Goal: Information Seeking & Learning: Learn about a topic

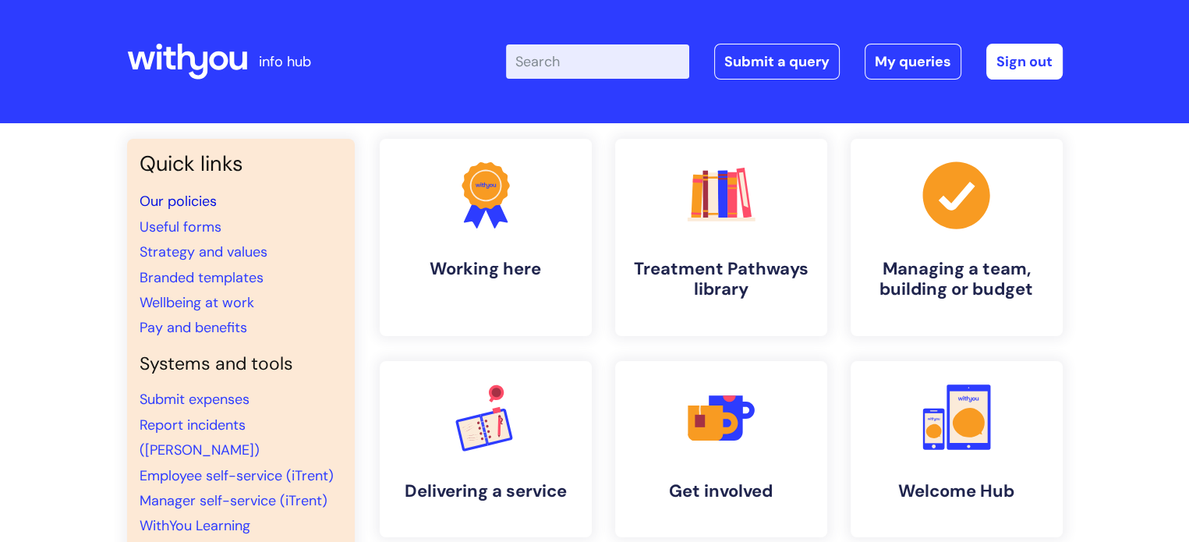
click at [197, 199] on link "Our policies" at bounding box center [178, 201] width 77 height 19
click at [585, 61] on input "Enter your search term here..." at bounding box center [597, 61] width 183 height 34
type input "staff absence"
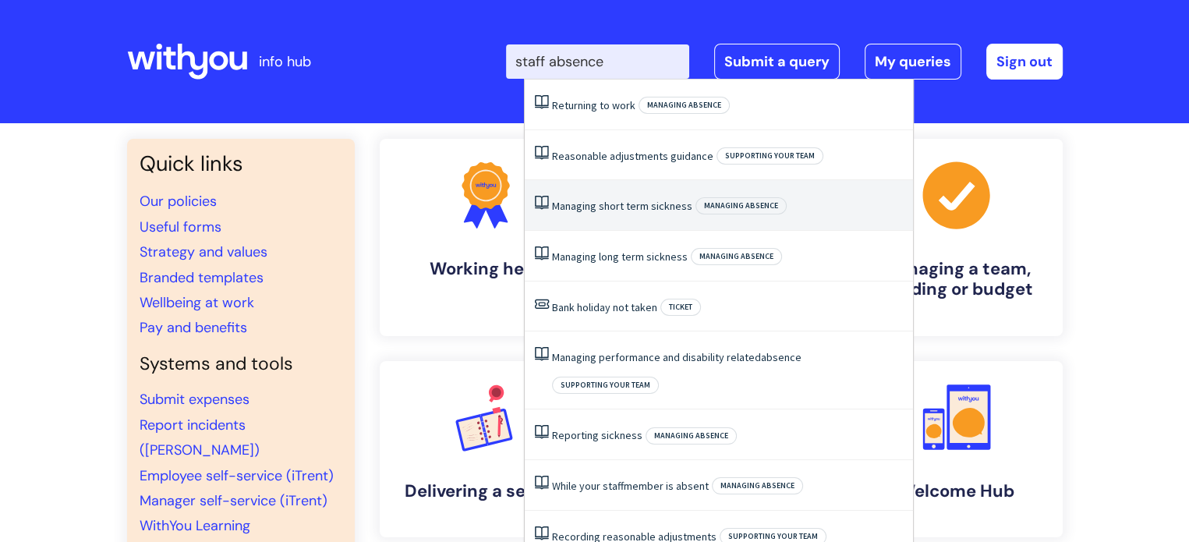
click at [629, 211] on link "Managing short term sickness" at bounding box center [622, 206] width 140 height 14
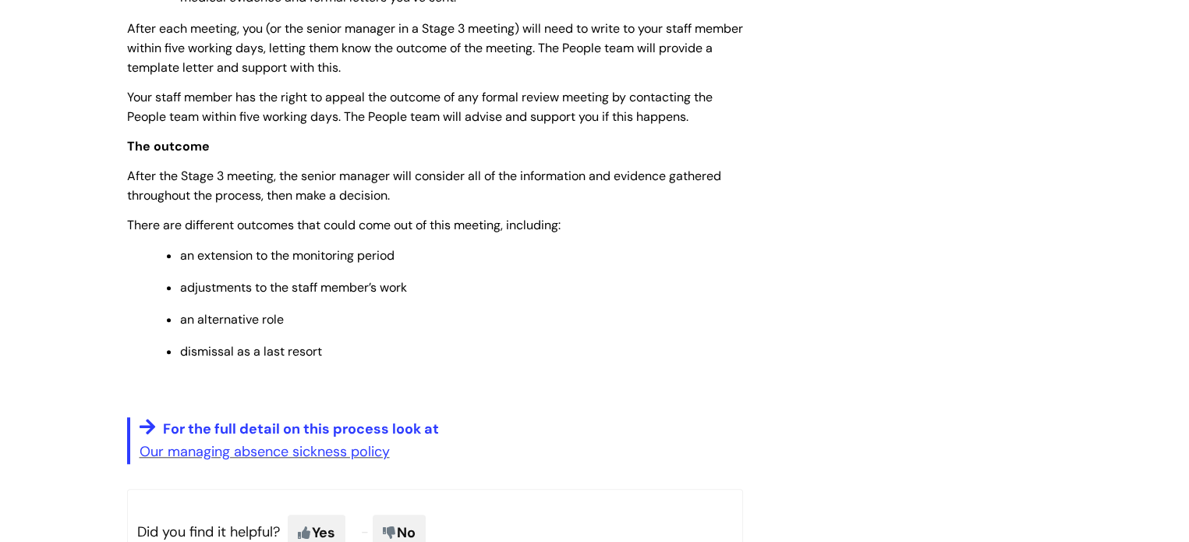
scroll to position [1326, 0]
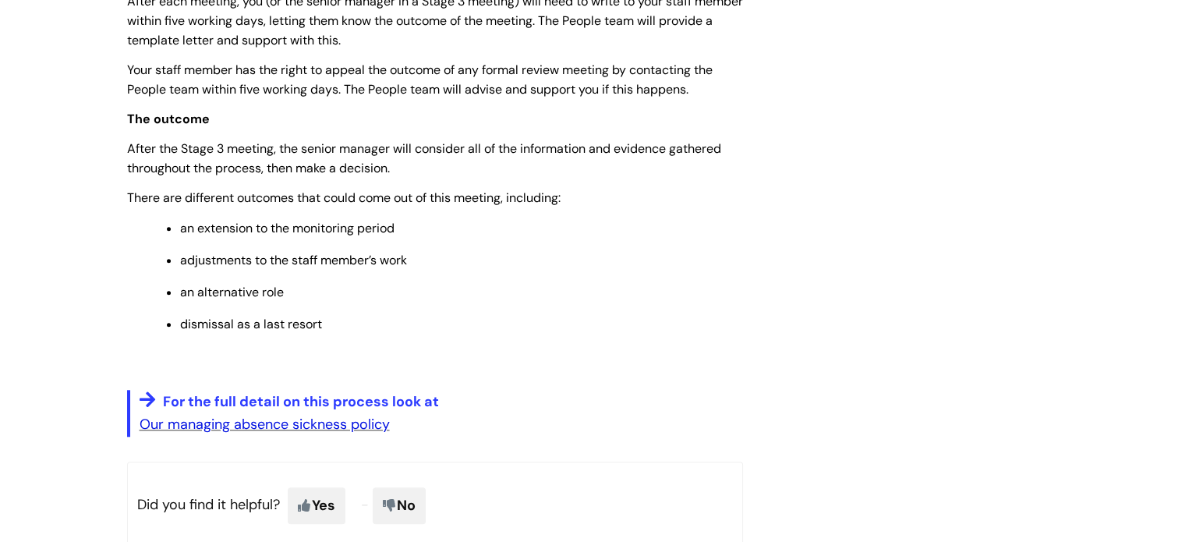
click at [255, 433] on link "Our managing absence sickness policy" at bounding box center [265, 424] width 250 height 19
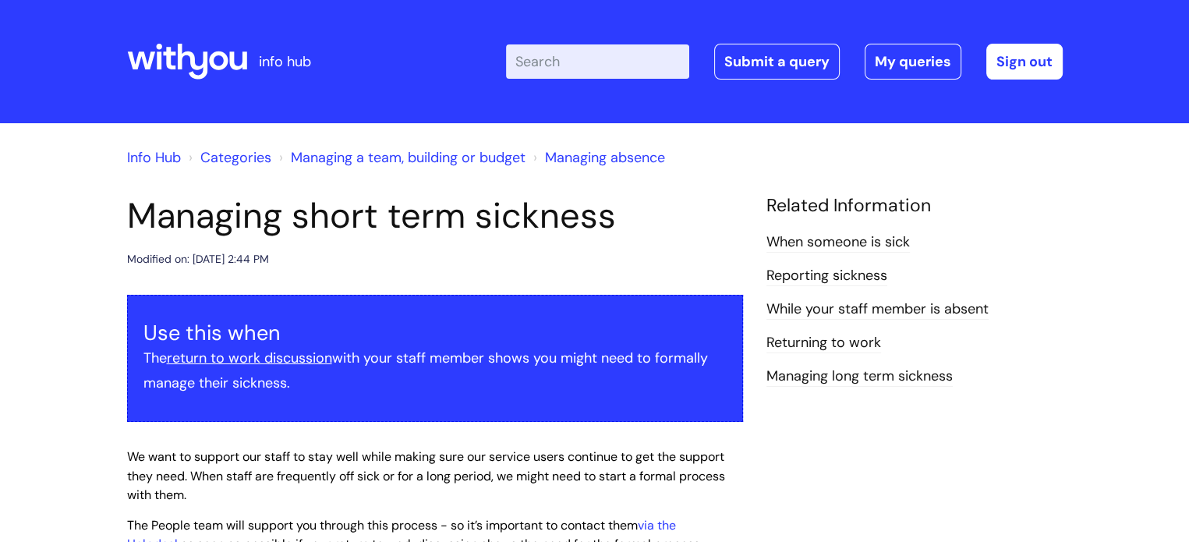
click at [792, 277] on link "Reporting sickness" at bounding box center [827, 276] width 121 height 20
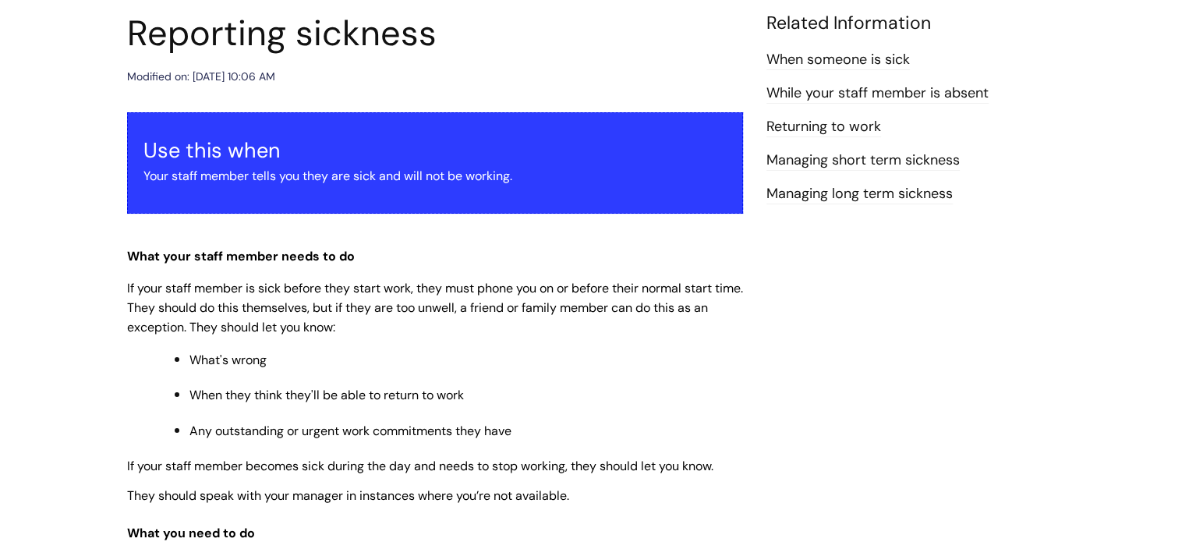
scroll to position [78, 0]
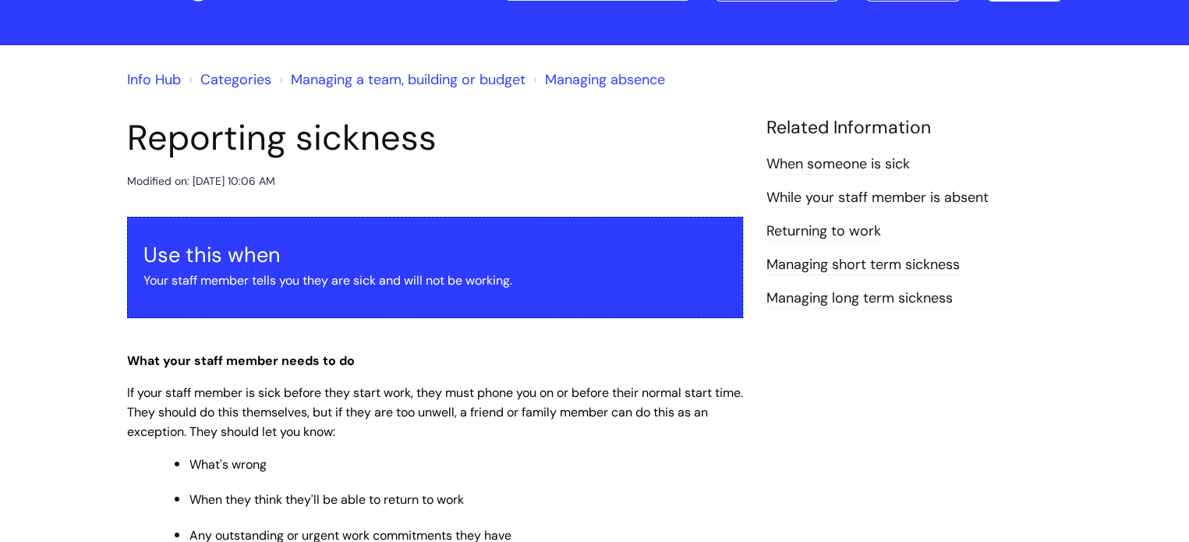
click at [788, 265] on link "Managing short term sickness" at bounding box center [863, 265] width 193 height 20
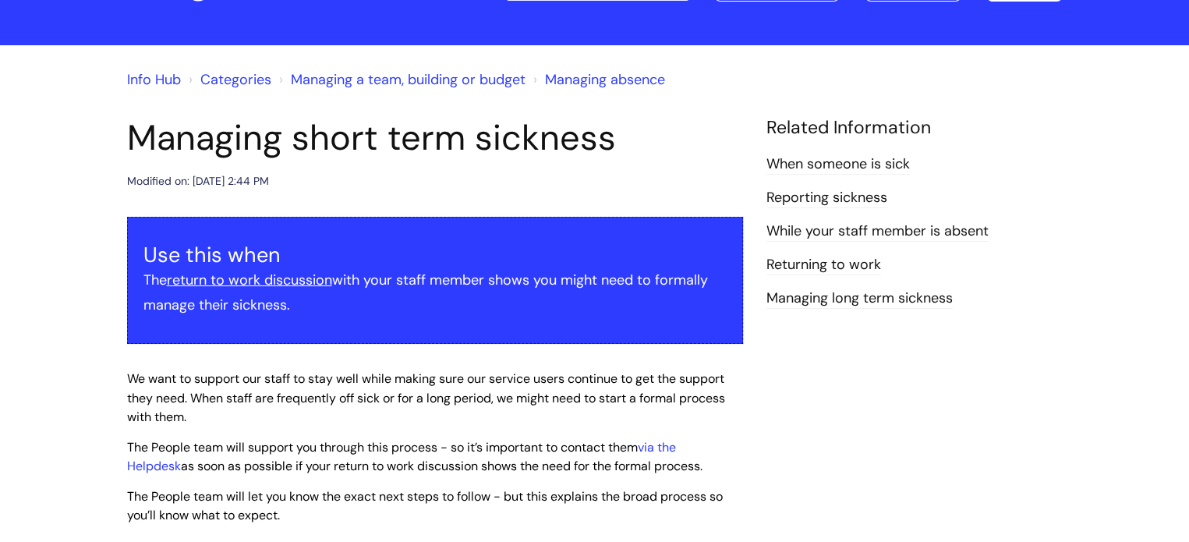
scroll to position [78, 0]
drag, startPoint x: 421, startPoint y: 150, endPoint x: 179, endPoint y: 143, distance: 242.6
click at [181, 144] on h1 "Managing short term sickness" at bounding box center [435, 138] width 616 height 42
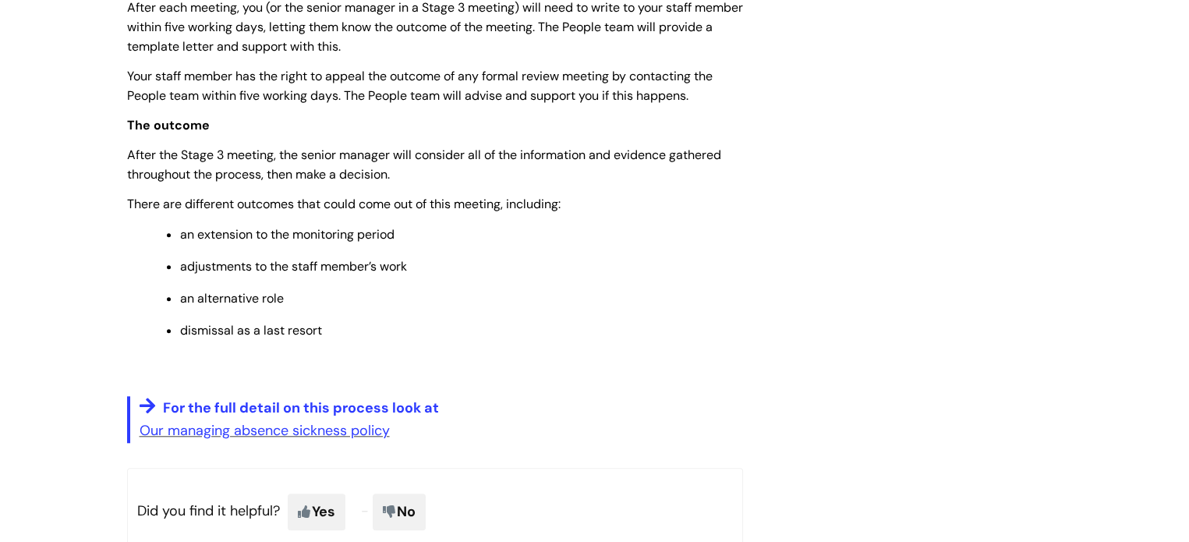
scroll to position [1326, 0]
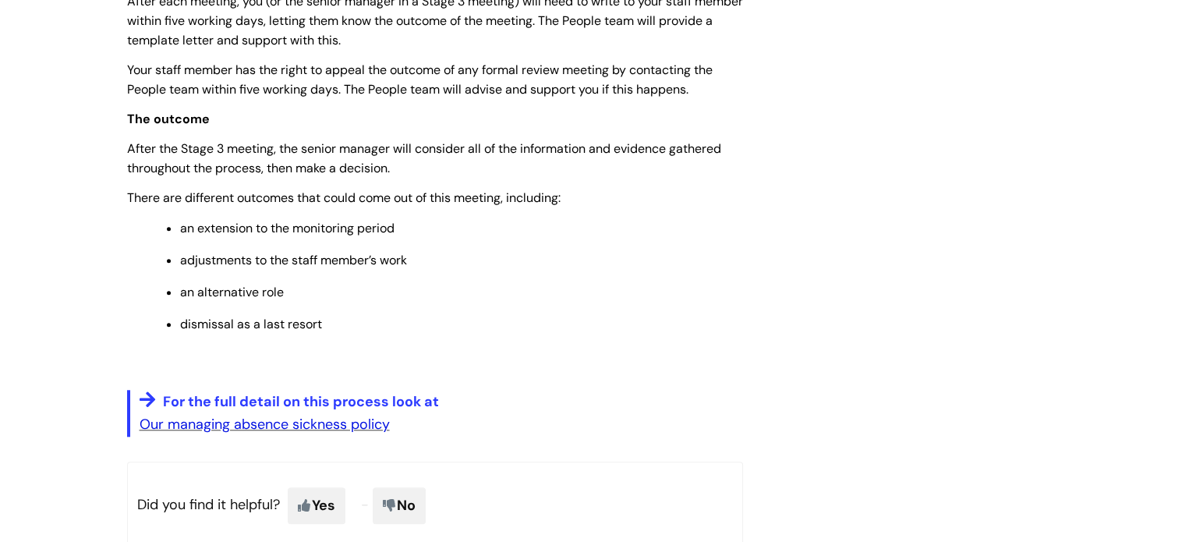
click at [268, 430] on link "Our managing absence sickness policy" at bounding box center [265, 424] width 250 height 19
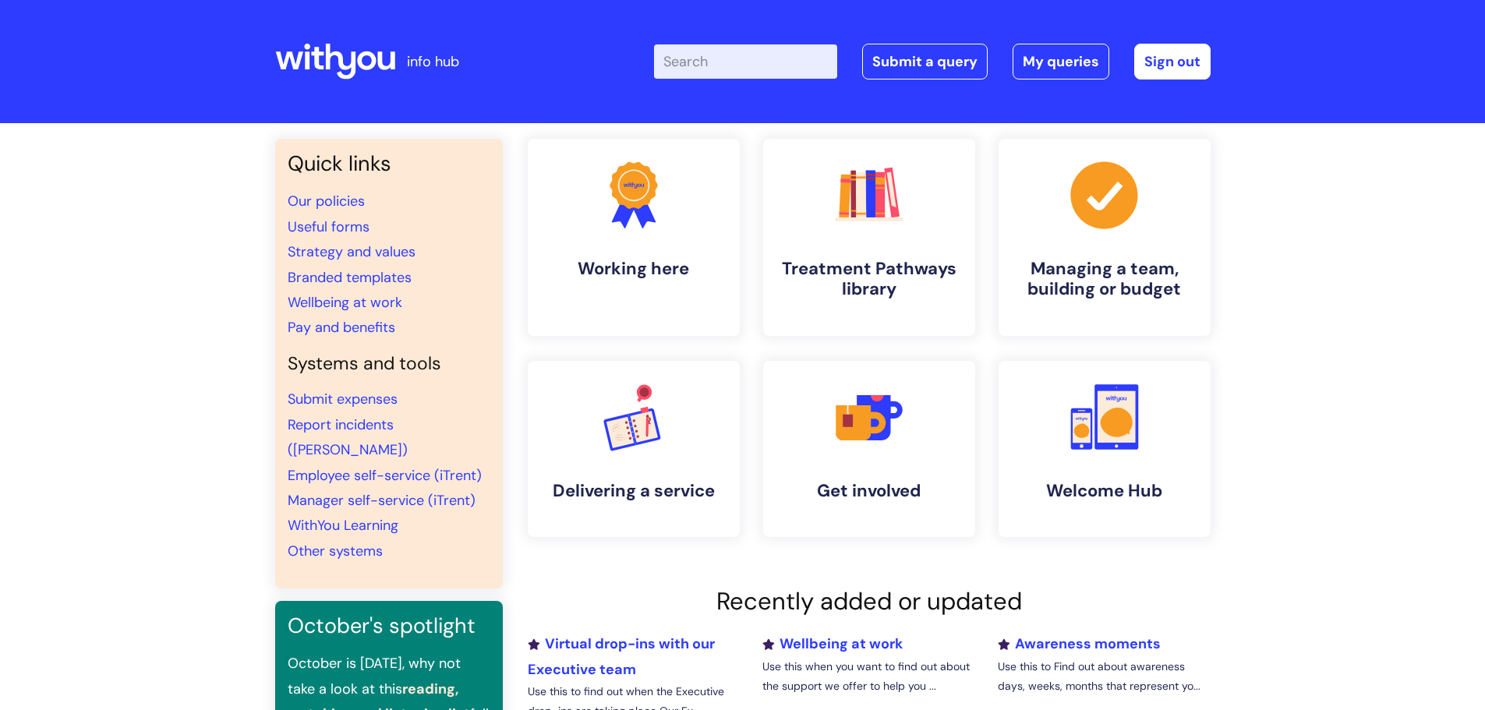
scroll to position [312, 0]
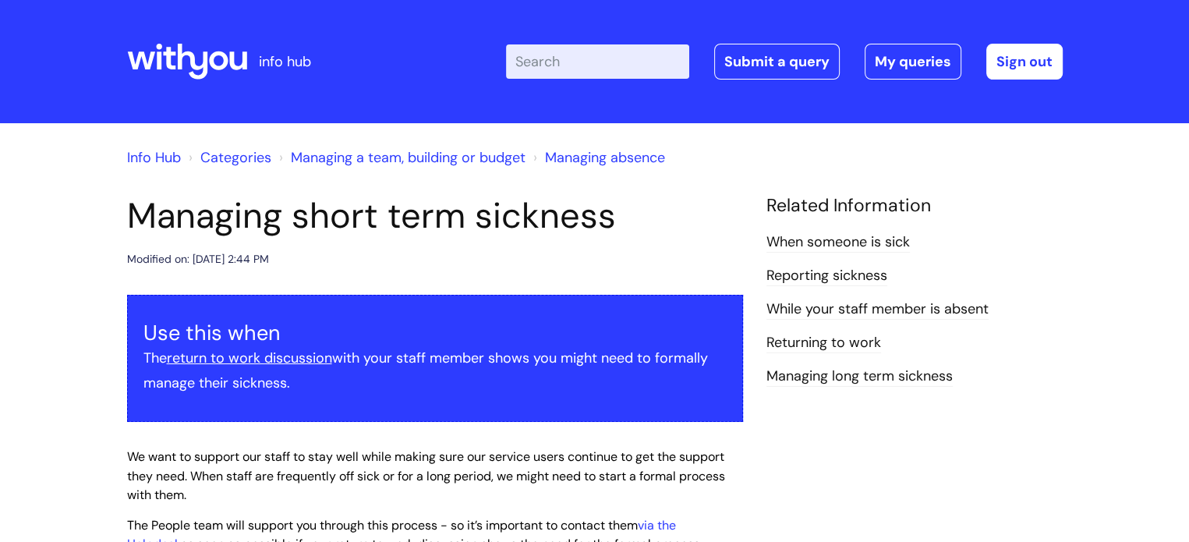
click at [584, 64] on input "Enter your search term here..." at bounding box center [597, 61] width 183 height 34
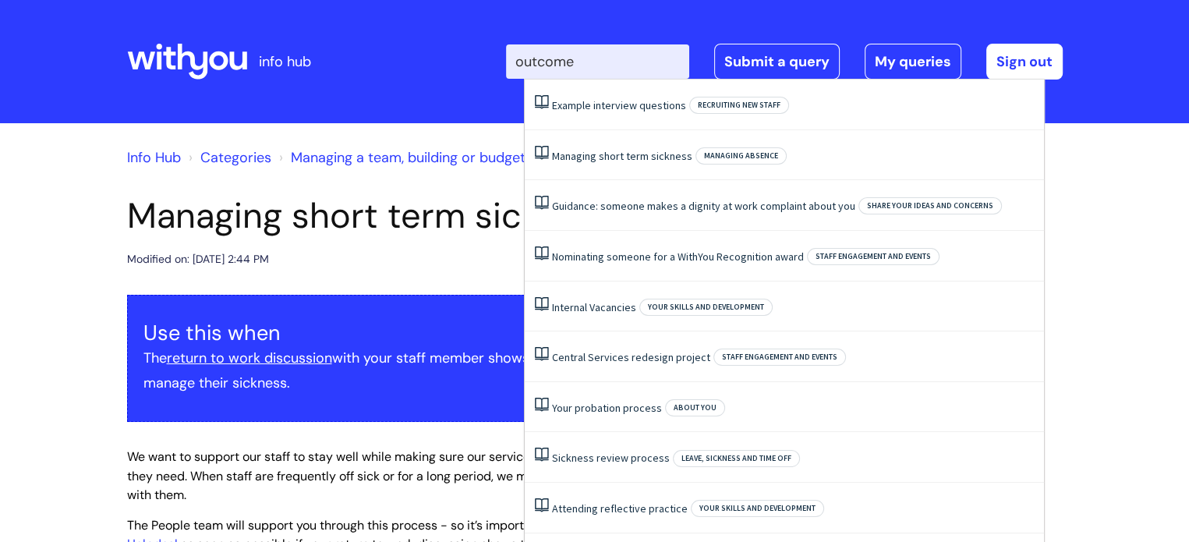
type input "outcome"
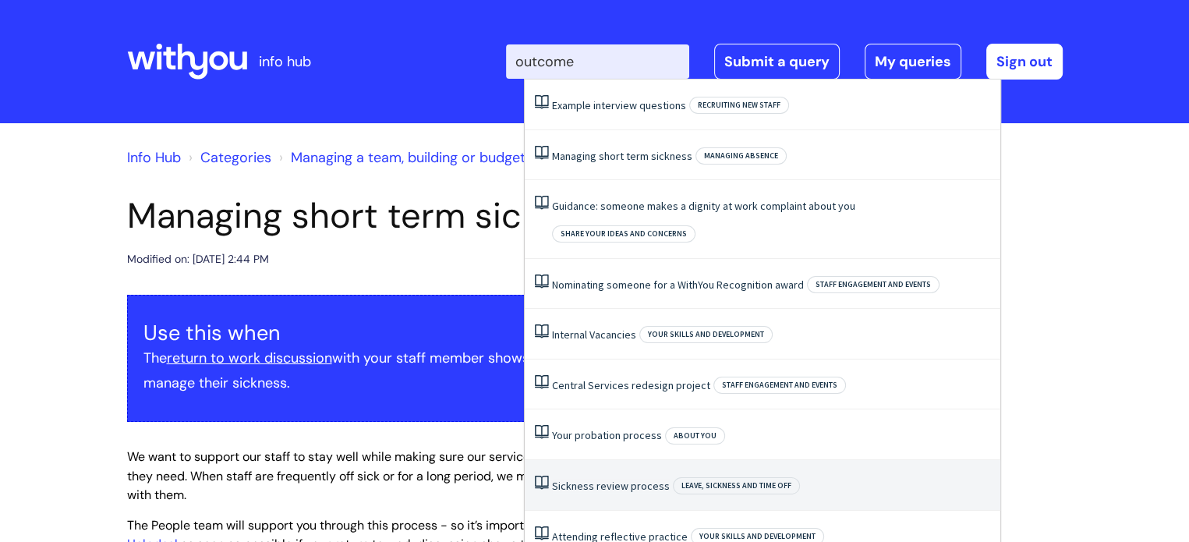
click at [620, 479] on link "Sickness review process" at bounding box center [611, 486] width 118 height 14
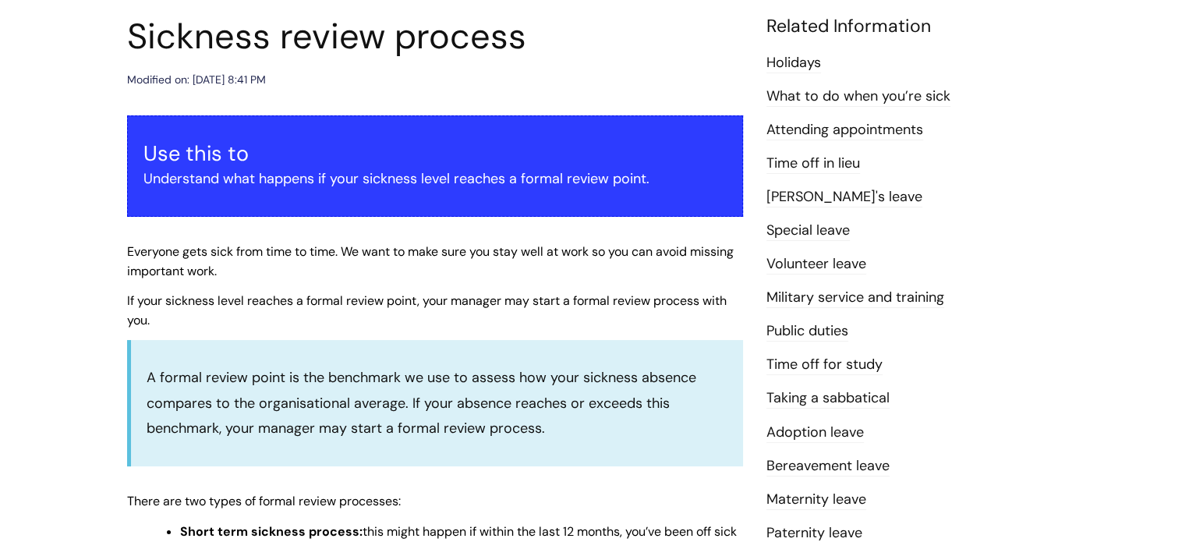
scroll to position [156, 0]
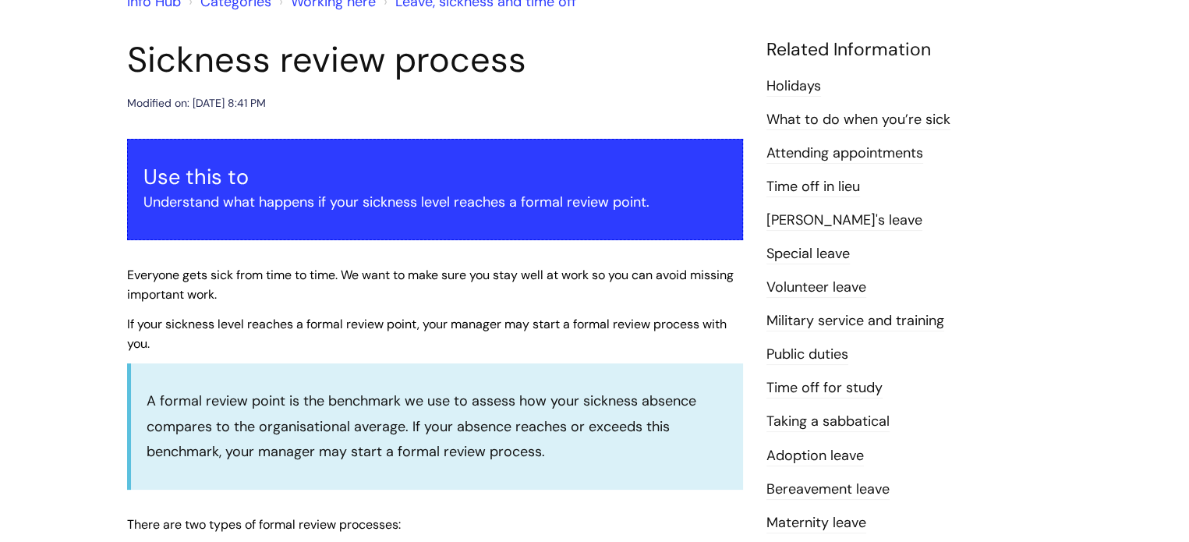
click at [808, 117] on link "What to do when you’re sick" at bounding box center [859, 120] width 184 height 20
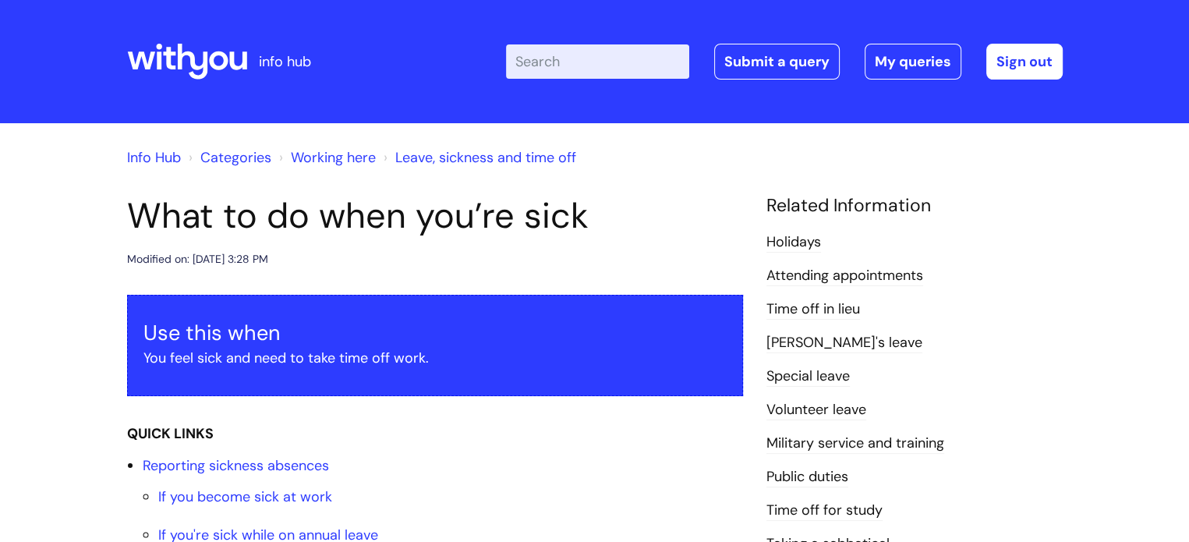
click at [857, 277] on link "Attending appointments" at bounding box center [845, 276] width 157 height 20
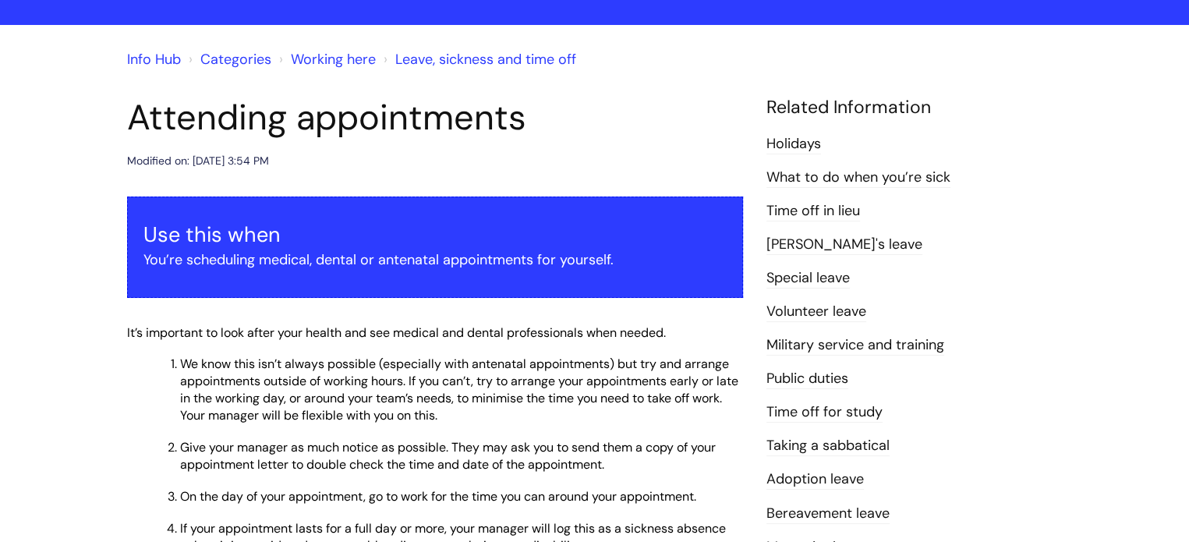
scroll to position [78, 0]
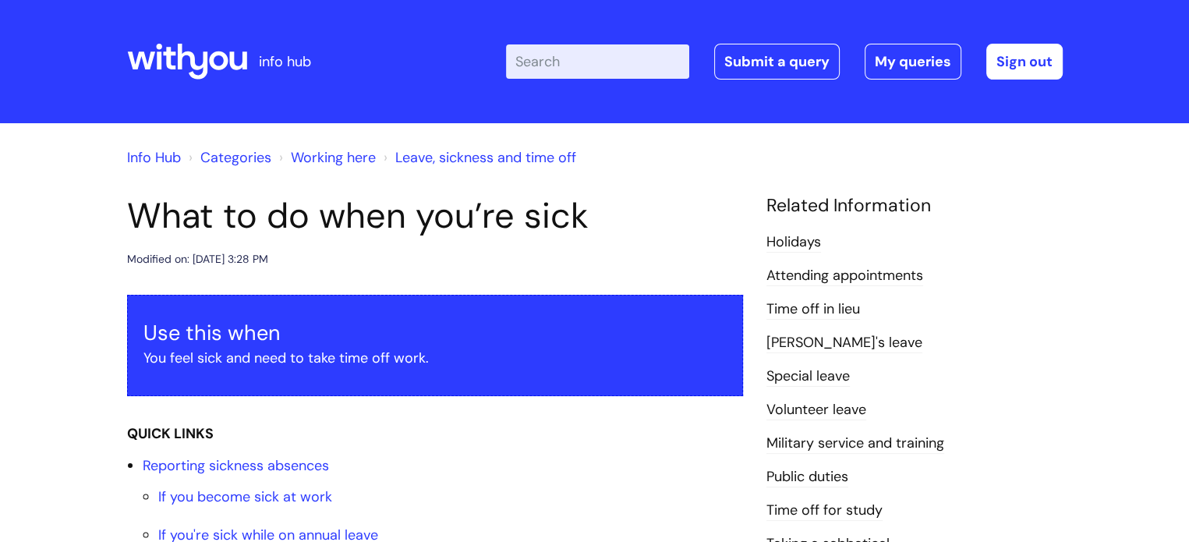
click at [178, 66] on icon at bounding box center [192, 62] width 30 height 36
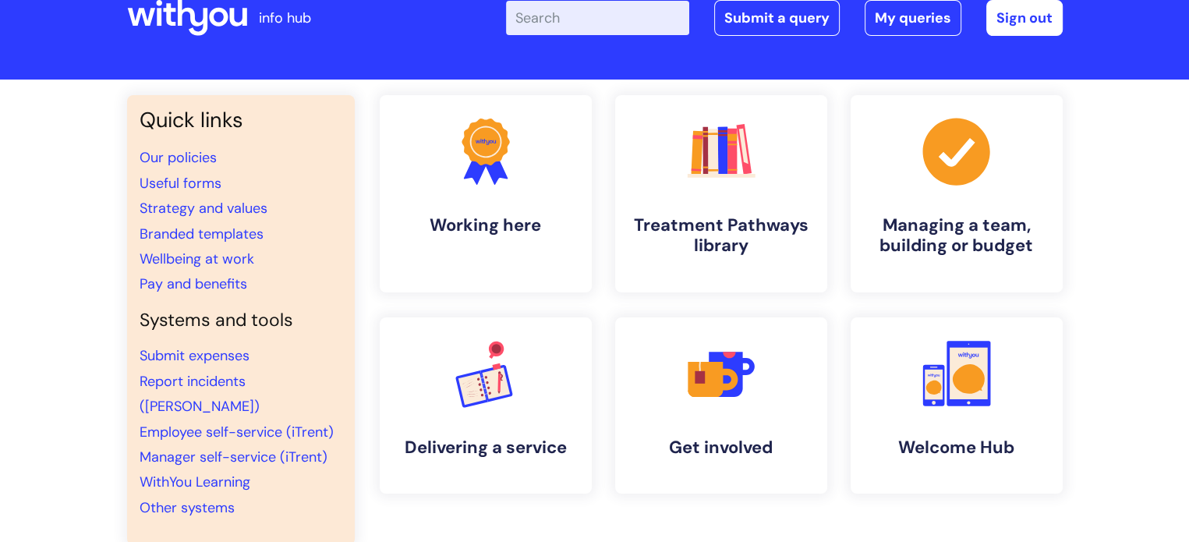
scroll to position [78, 0]
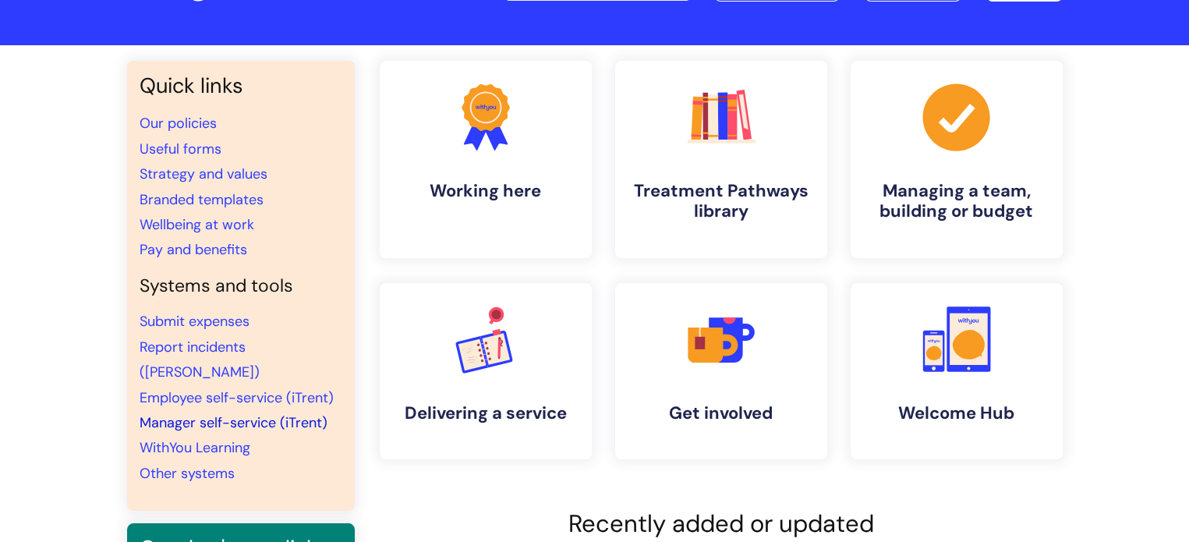
click at [210, 413] on link "Manager self-service (iTrent)" at bounding box center [234, 422] width 188 height 19
